Goal: Information Seeking & Learning: Compare options

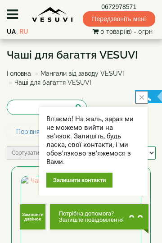
click at [162, 138] on div "Порівняння товарів (0)" at bounding box center [81, 131] width 162 height 15
click at [162, 134] on div "Порівняння товарів (0)" at bounding box center [81, 131] width 162 height 15
